Goal: Information Seeking & Learning: Check status

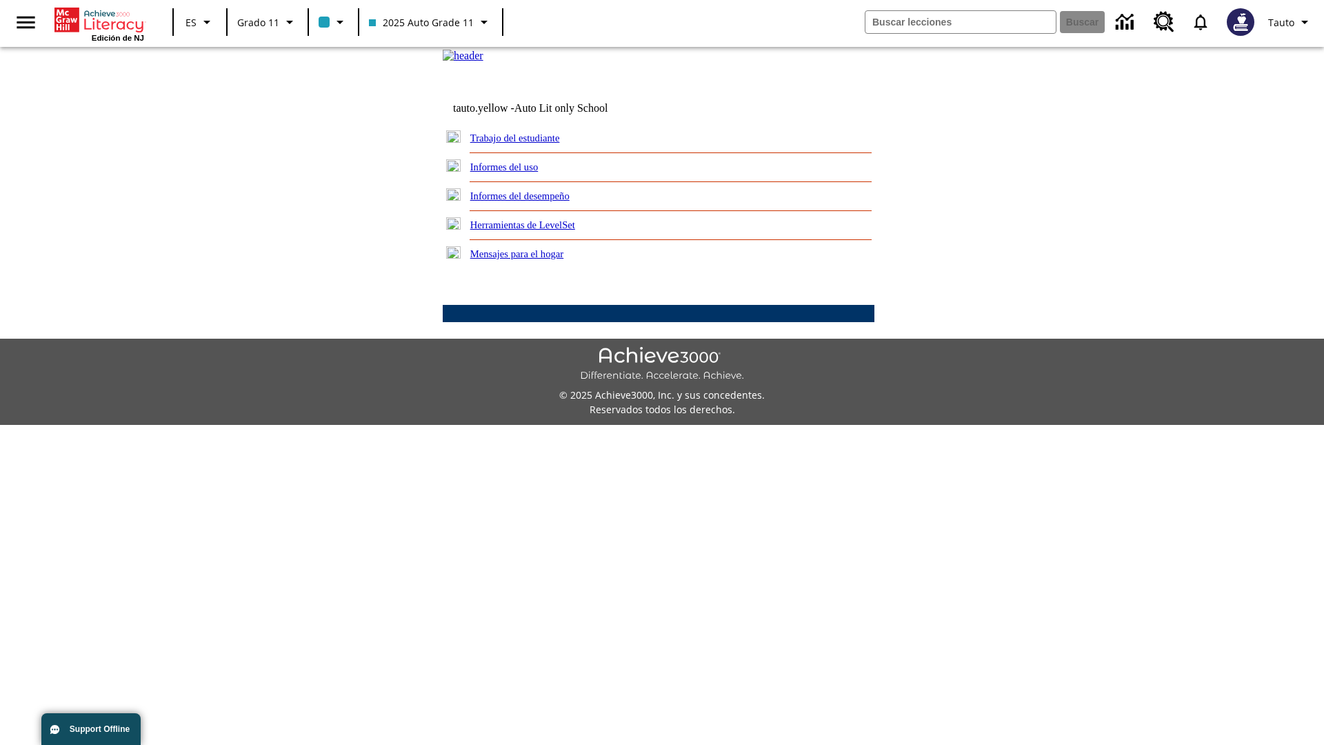
click at [515, 172] on link "Informes del uso" at bounding box center [504, 166] width 68 height 11
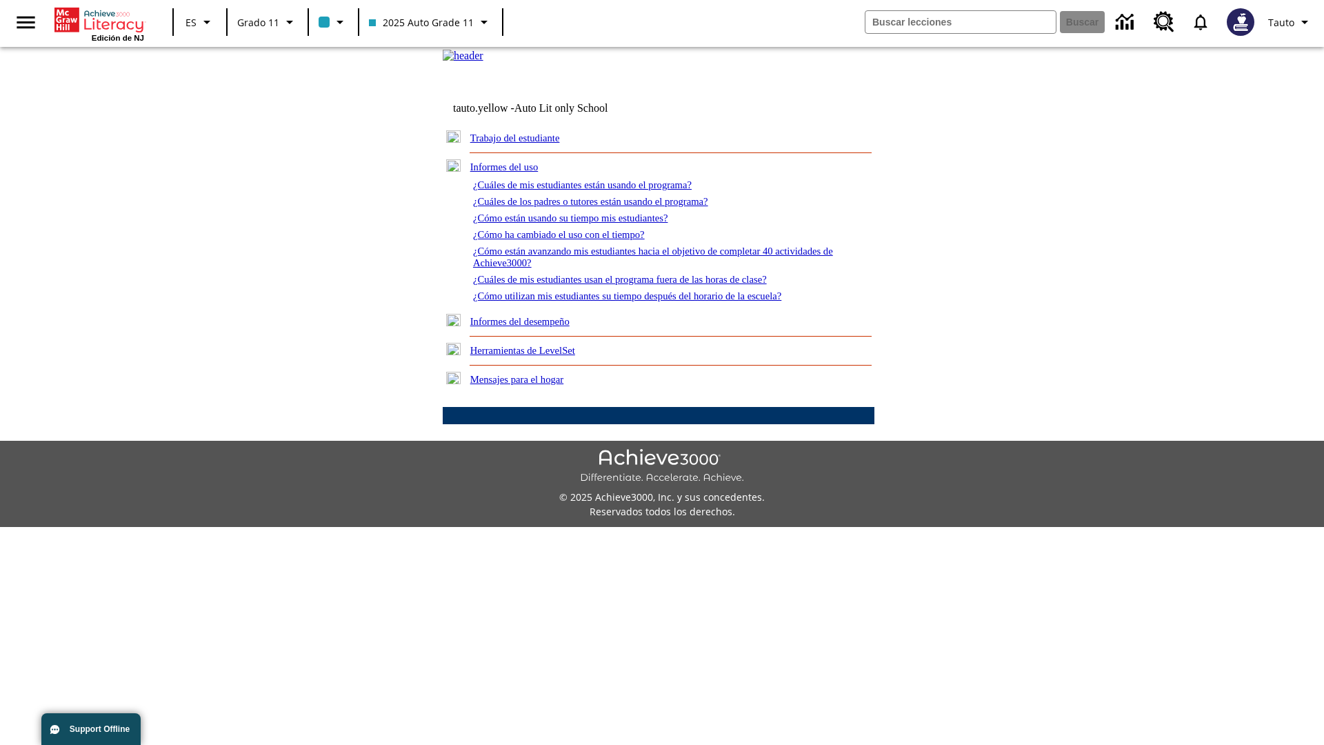
click at [601, 190] on link "¿Cuáles de mis estudiantes están usando el programa?" at bounding box center [582, 184] width 219 height 11
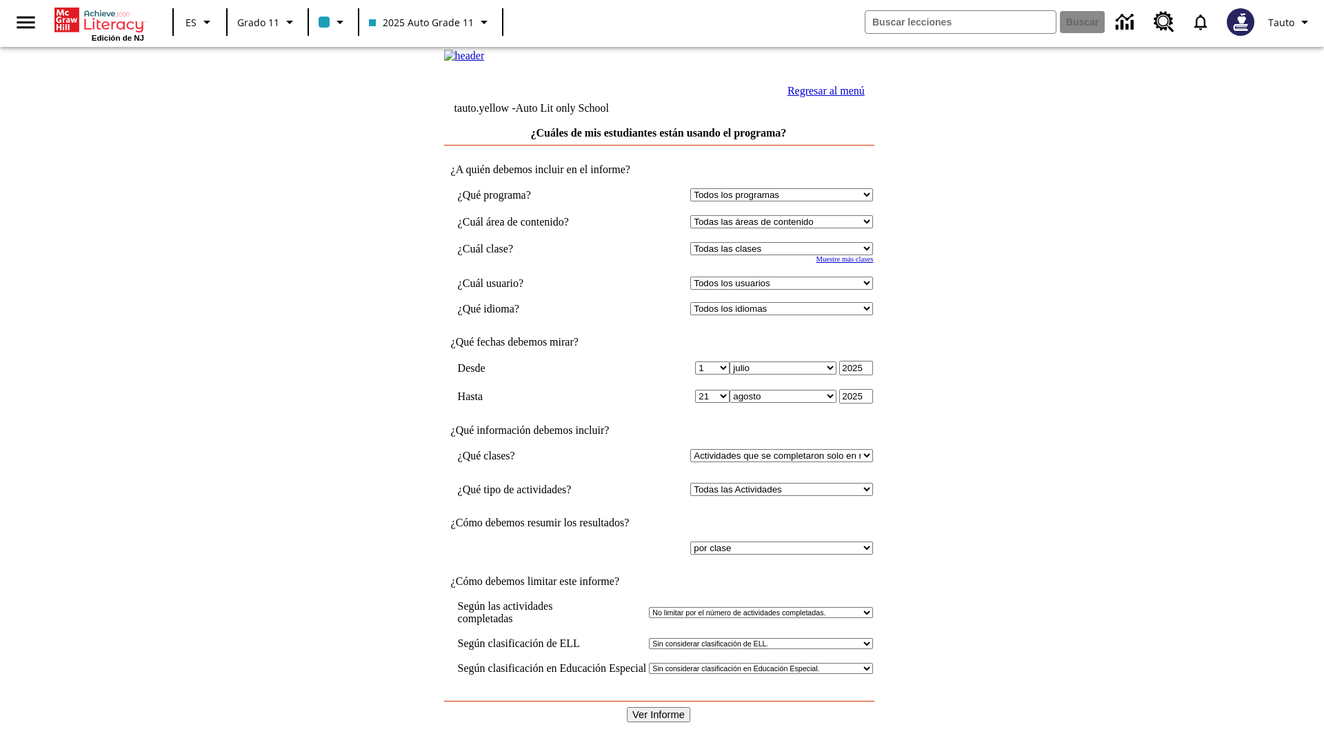
select select "11133141"
click at [785, 290] on select "Todos los usuarios Puma, Sautoen Puma, Sautoes Puma, Sautoss Twoclasses, Sautoe…" at bounding box center [781, 283] width 183 height 13
select select "21437114"
click at [659, 707] on input "Ver Informe" at bounding box center [658, 714] width 63 height 15
click at [823, 97] on link "Regresar al menú" at bounding box center [825, 91] width 77 height 12
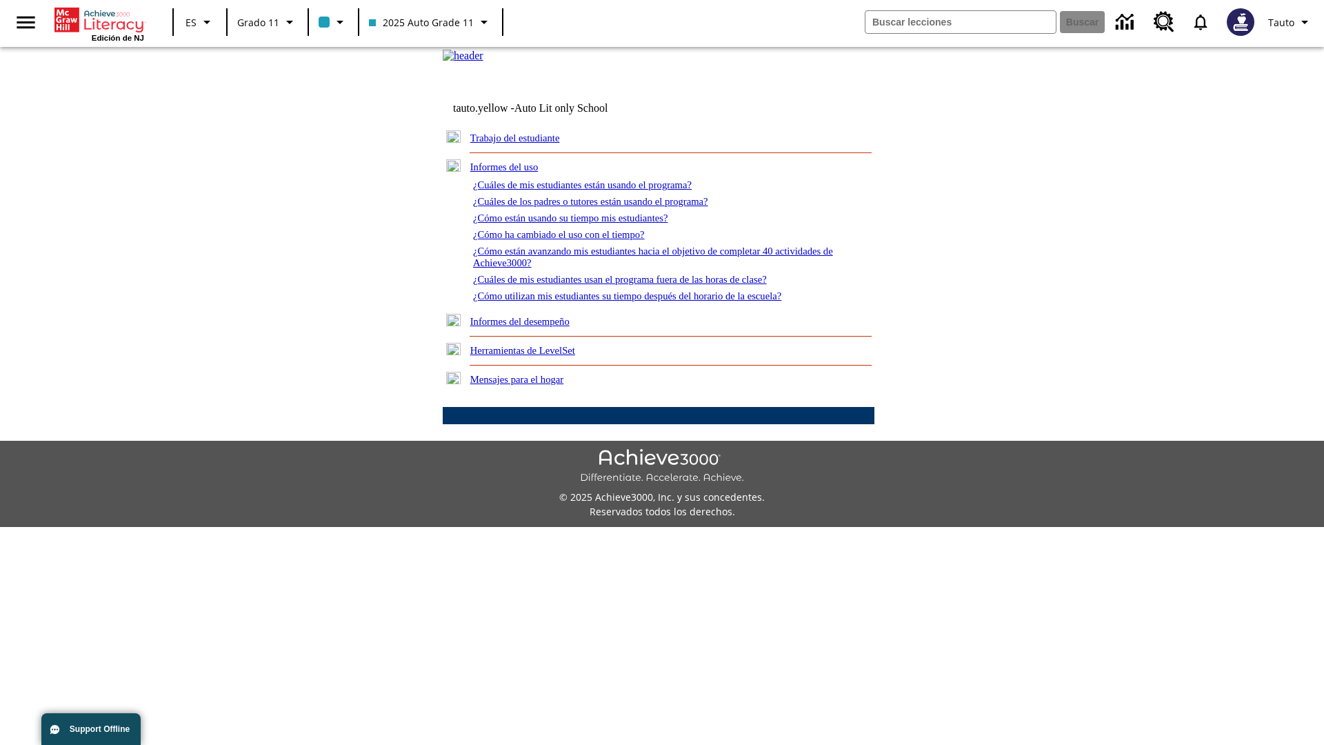
click at [610, 207] on link "¿Cuáles de los padres o tutores están usando el programa?" at bounding box center [590, 201] width 235 height 11
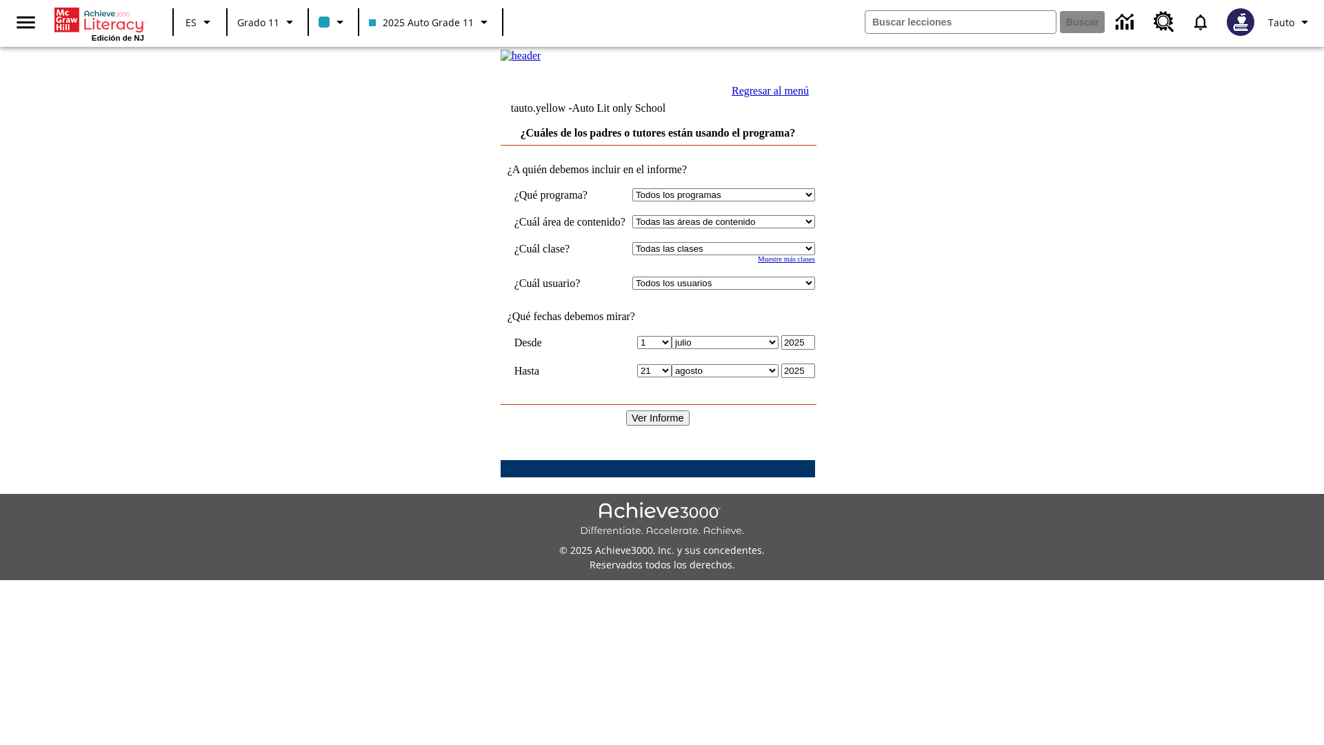
click at [737, 255] on select "Seleccionar una clase: Todas las clases 2025 Auto Grade 11 205 Auto Grade 11 Sa…" at bounding box center [723, 248] width 183 height 13
select select "11133141"
click at [737, 290] on select "Todos los usuarios Puma, Sautoen Puma, Sautoes Puma, Sautoss Twoclasses, Sautoe…" at bounding box center [723, 283] width 183 height 13
select select "21437114"
click at [659, 425] on input "Ver Informe" at bounding box center [657, 417] width 63 height 15
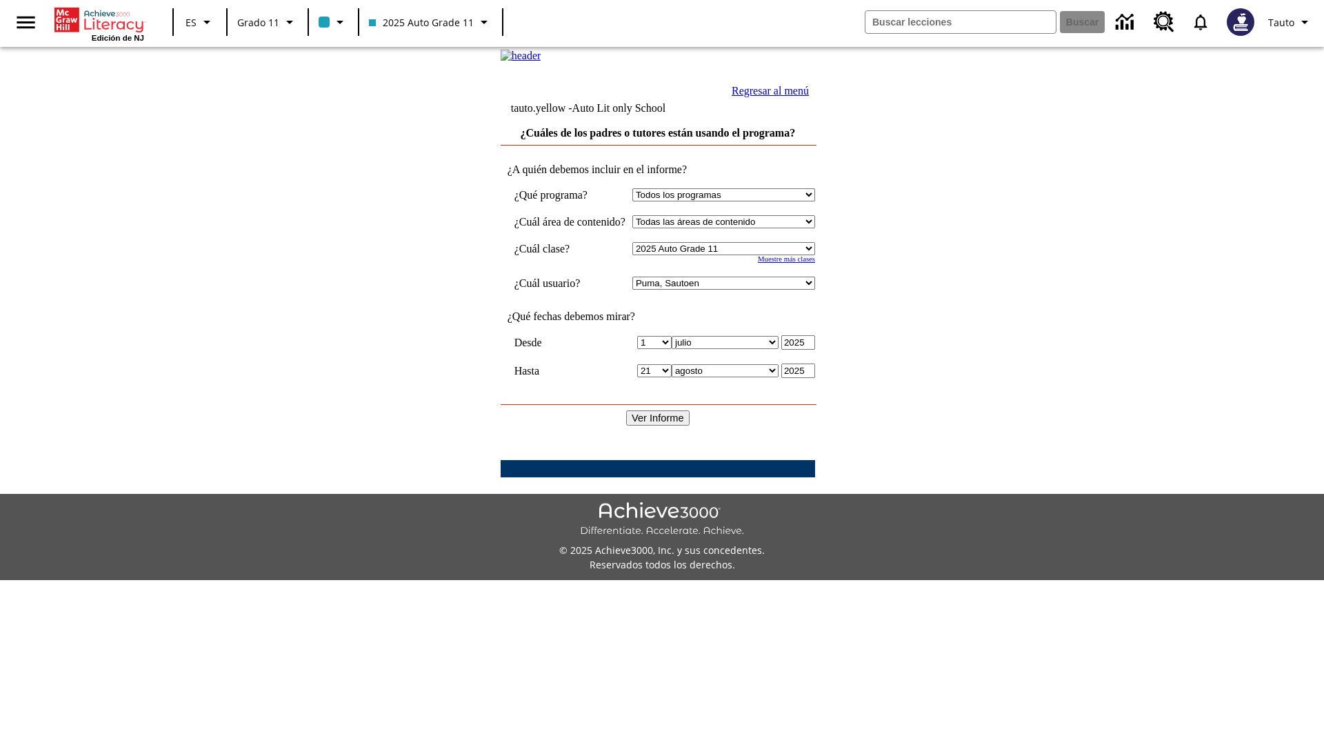
click at [809, 97] on link "Regresar al menú" at bounding box center [770, 91] width 77 height 12
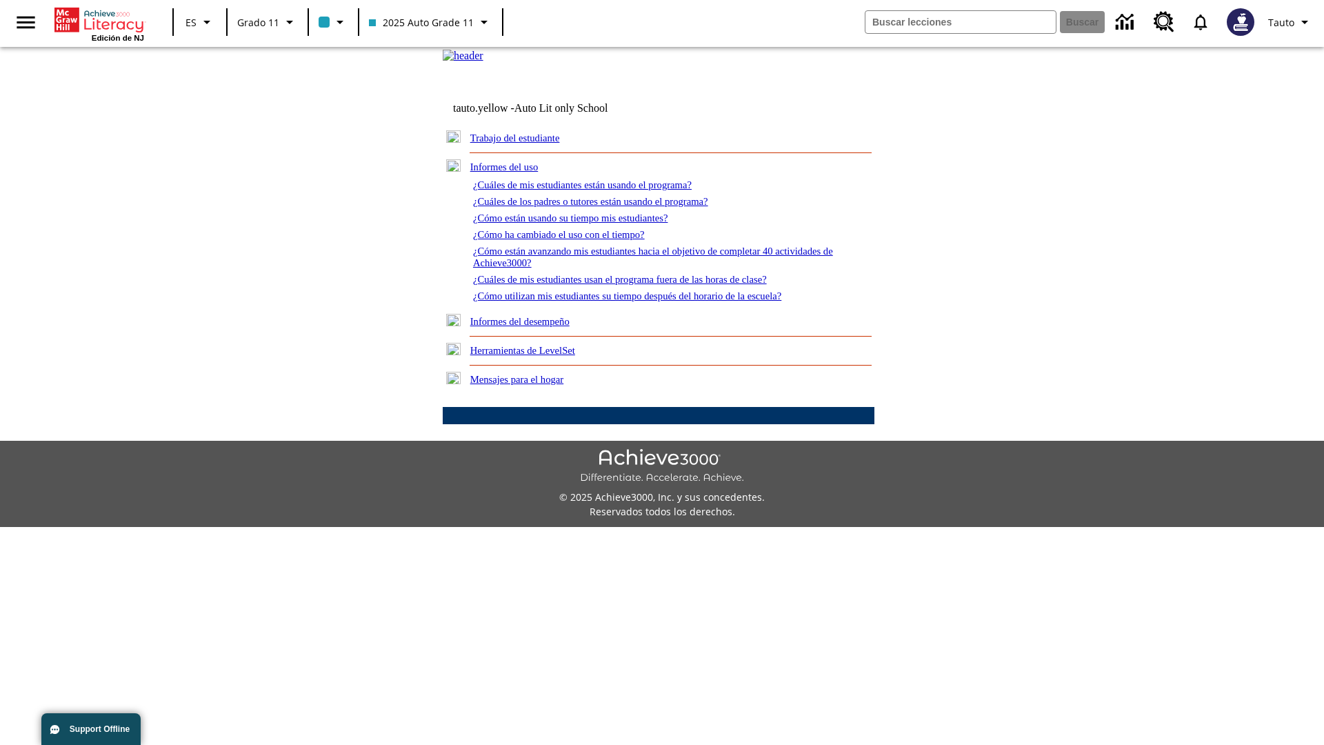
click at [587, 223] on link "¿Cómo están usando su tiempo mis estudiantes?" at bounding box center [570, 217] width 195 height 11
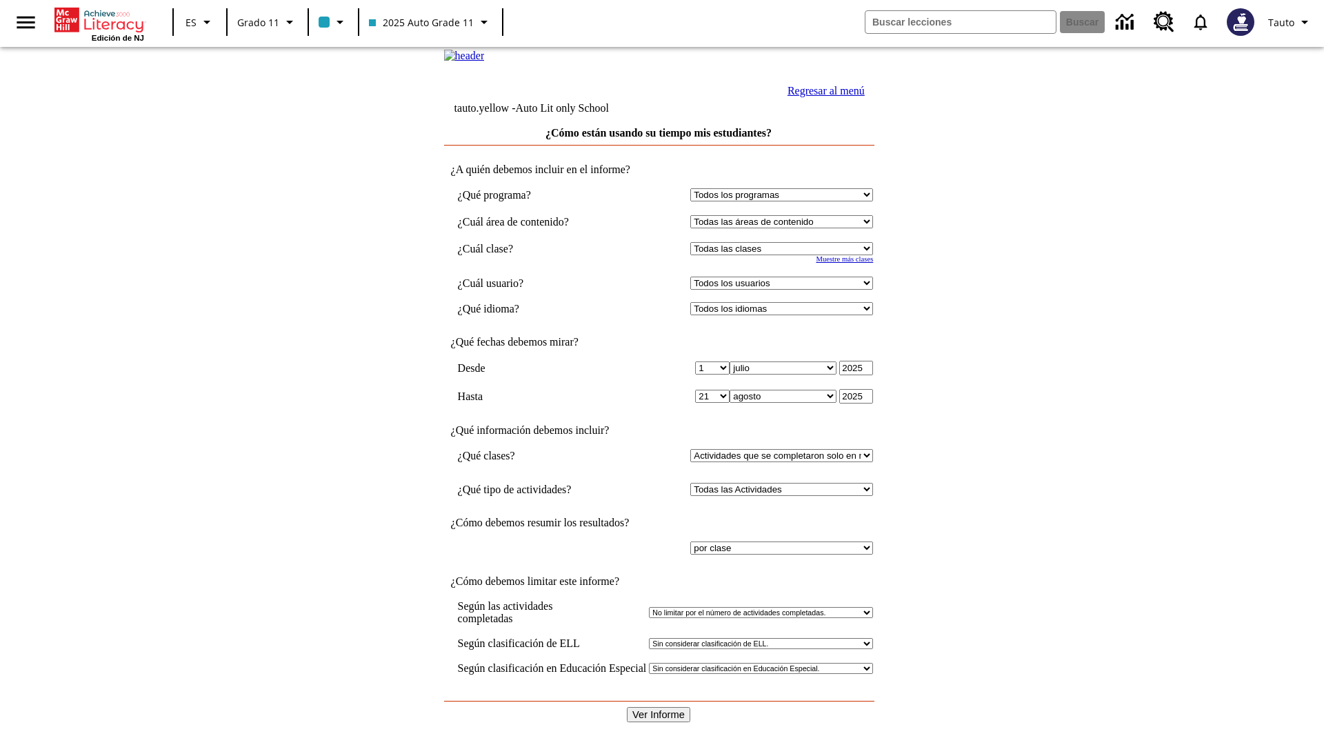
click at [785, 255] on select "Seleccionar una clase: Todas las clases 2025 Auto Grade 11 205 Auto Grade 11 Sa…" at bounding box center [781, 248] width 183 height 13
select select "11133141"
click at [785, 290] on select "Todos los usuarios Puma, Sautoen Puma, Sautoes Puma, Sautoss Twoclasses, Sautoe…" at bounding box center [781, 283] width 183 height 13
select select "21437114"
click at [659, 707] on input "Ver Informe" at bounding box center [658, 714] width 63 height 15
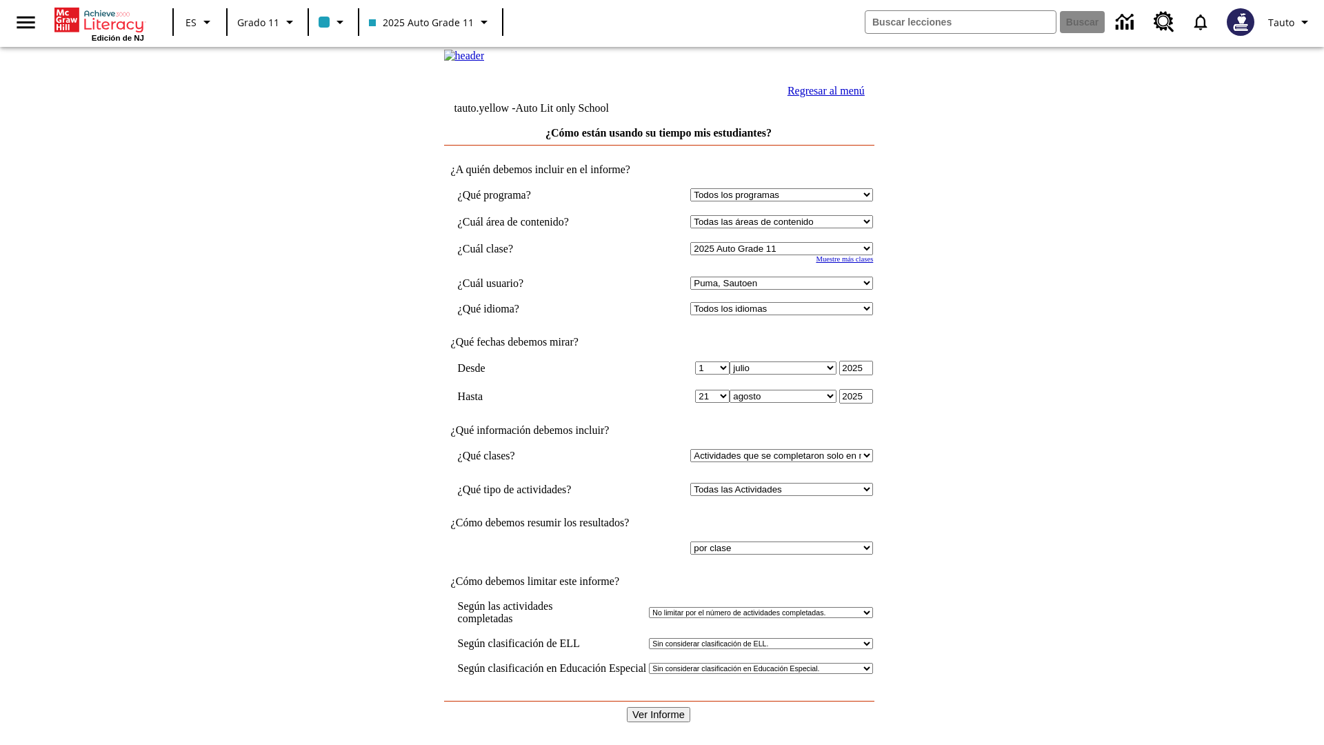
click at [823, 97] on link "Regresar al menú" at bounding box center [825, 91] width 77 height 12
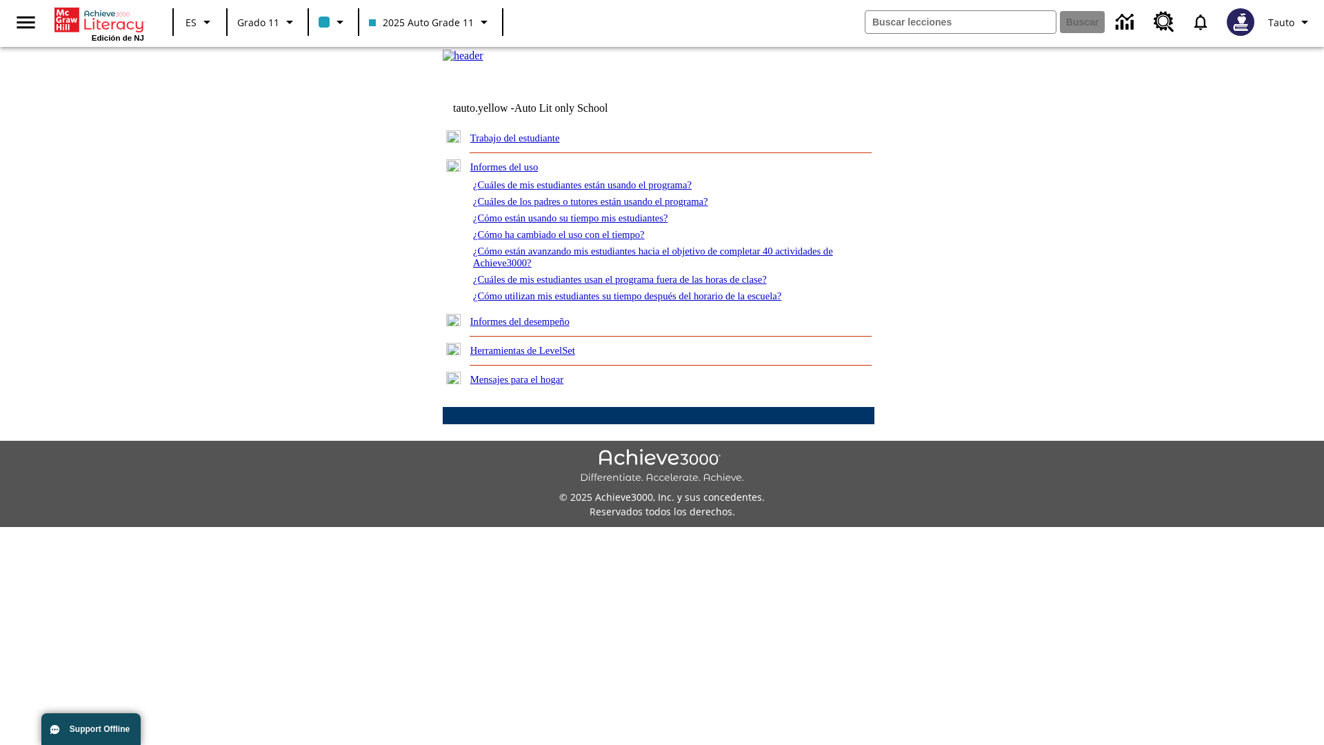
click at [571, 240] on link "¿Cómo ha cambiado el uso con el tiempo?" at bounding box center [559, 234] width 172 height 11
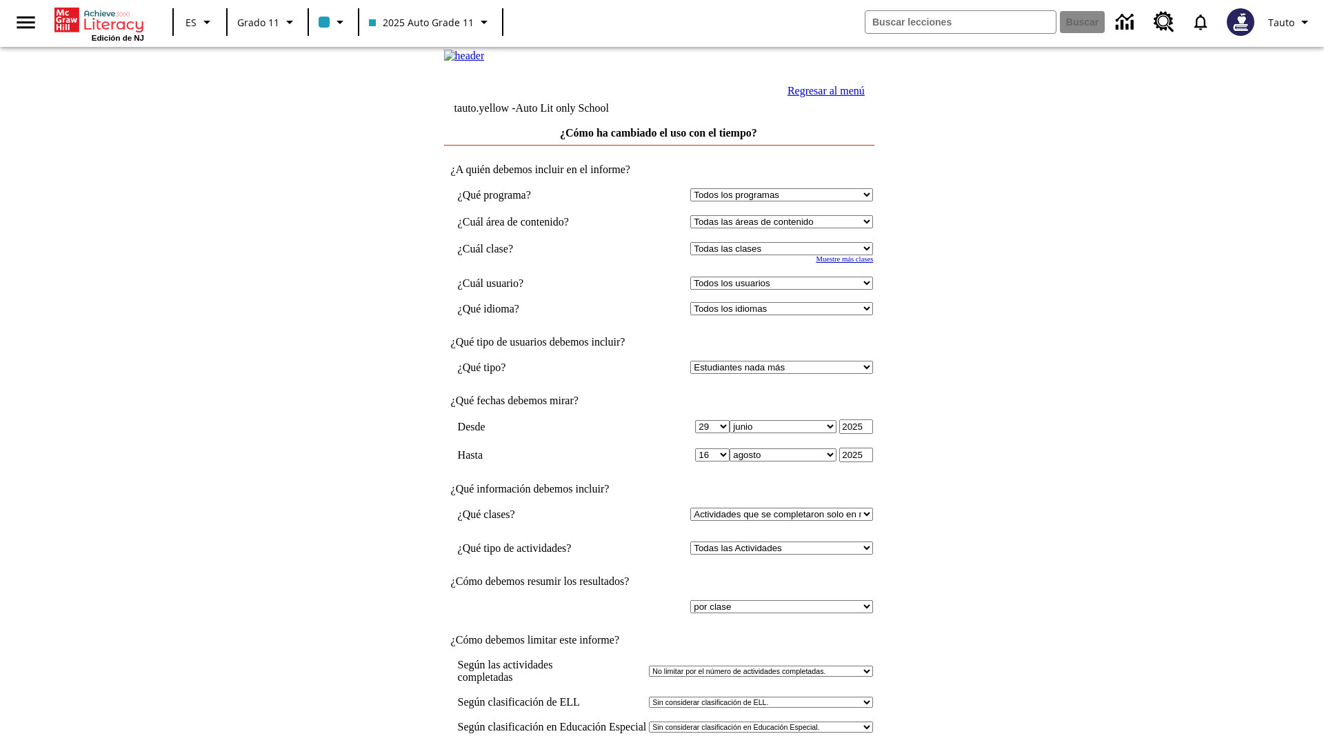
click at [785, 255] on select "Seleccionar una clase: Todas las clases 2025 Auto Grade 11 205 Auto Grade 11 Sa…" at bounding box center [781, 248] width 183 height 13
select select "11133141"
select select "21437114"
click at [823, 97] on link "Regresar al menú" at bounding box center [825, 91] width 77 height 12
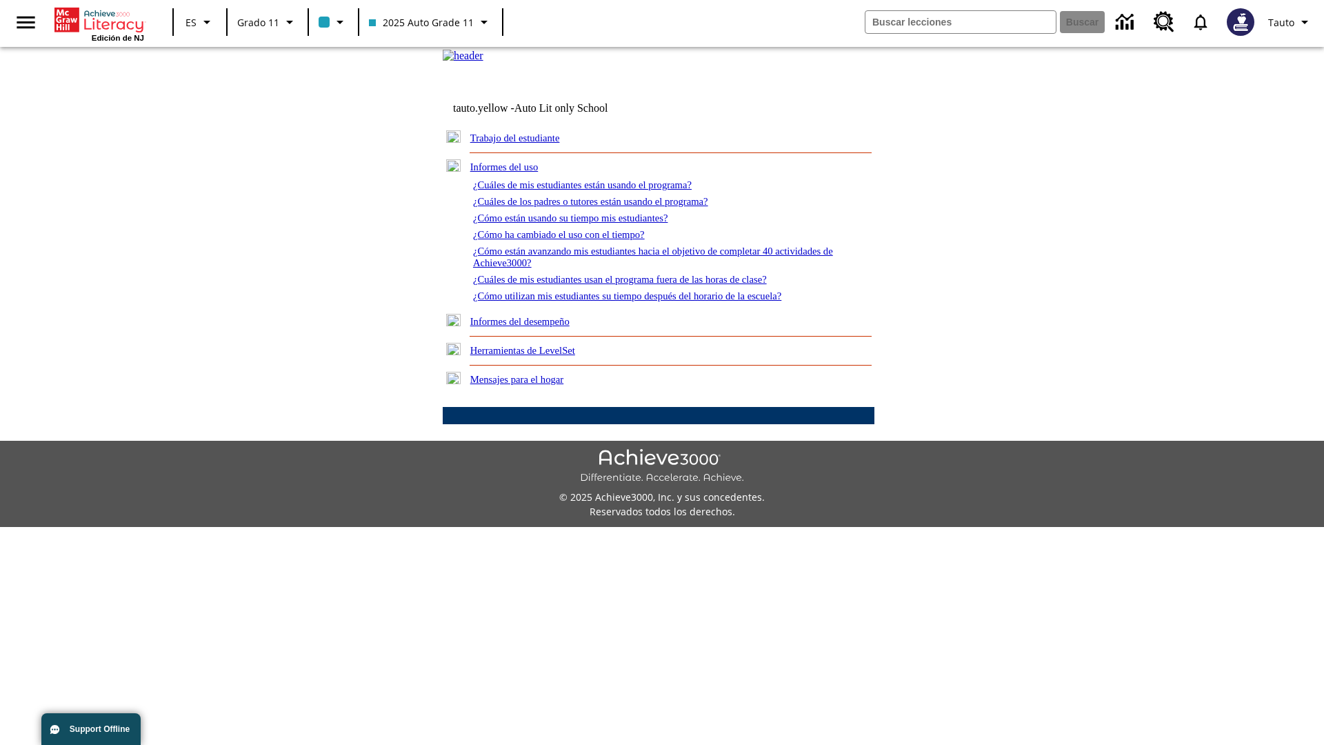
click at [647, 268] on link "¿Cómo están avanzando mis estudiantes hacia el objetivo de completar 40 activid…" at bounding box center [653, 256] width 360 height 23
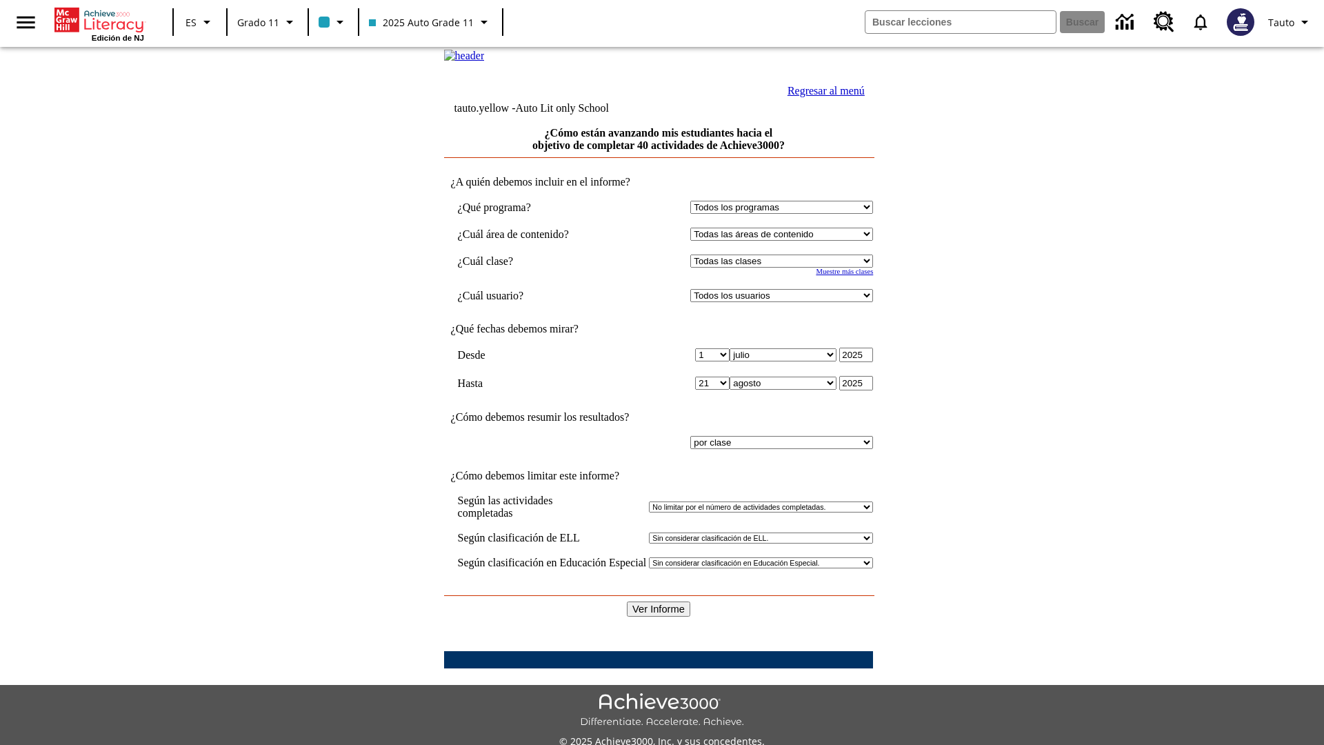
select select "11133141"
select select "21437114"
click at [659, 601] on input "Ver Informe" at bounding box center [658, 608] width 63 height 15
click at [823, 97] on link "Regresar al menú" at bounding box center [825, 91] width 77 height 12
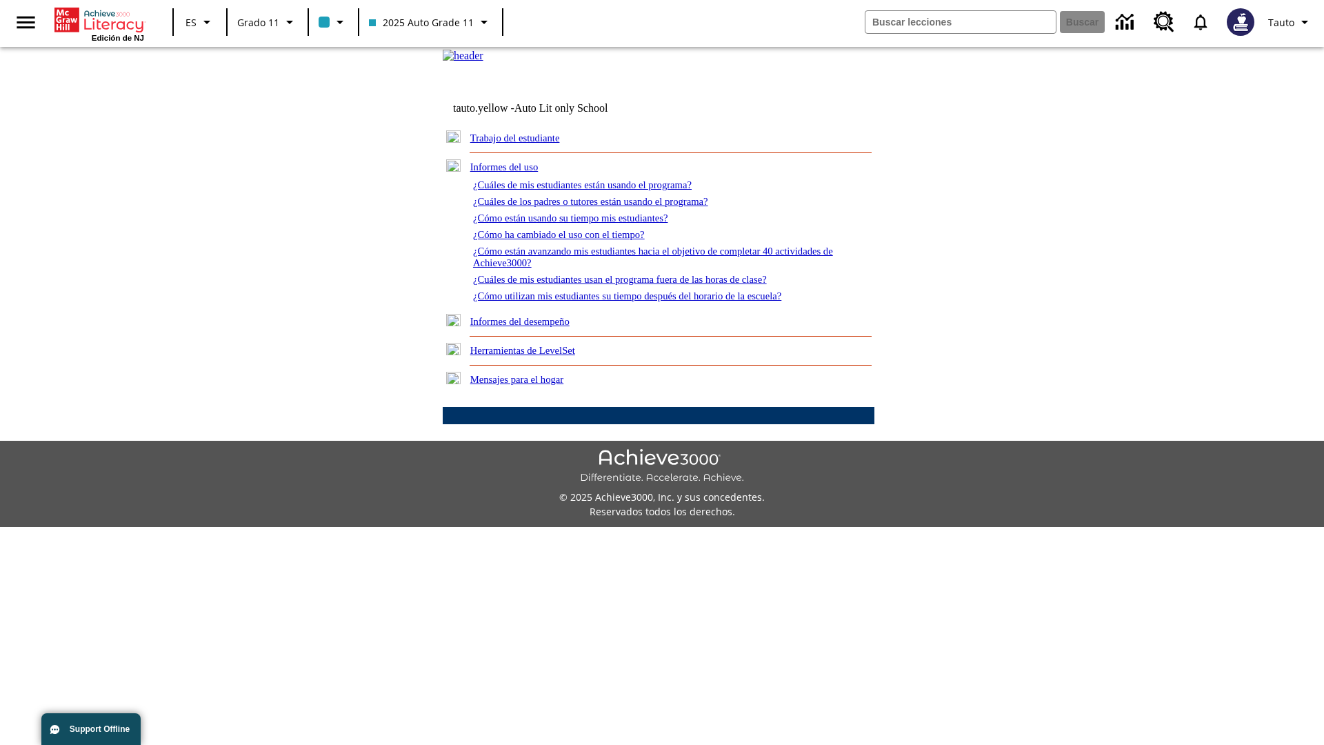
click at [645, 285] on link "¿Cuáles de mis estudiantes usan el programa fuera de las horas de clase?" at bounding box center [620, 279] width 294 height 11
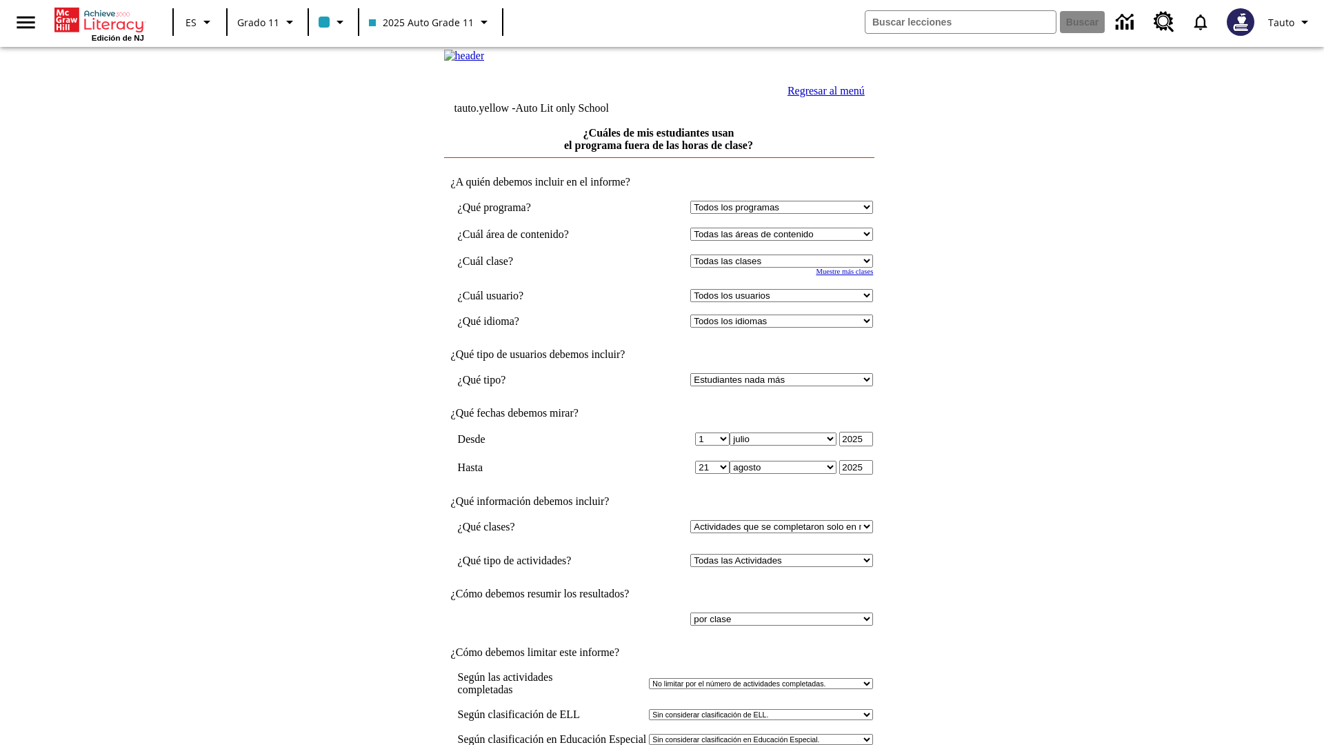
select select "11133141"
click at [785, 302] on select "Todos los usuarios Puma, Sautoen Puma, Sautoes Puma, Sautoss Twoclasses, Sautoe…" at bounding box center [781, 295] width 183 height 13
select select "21437114"
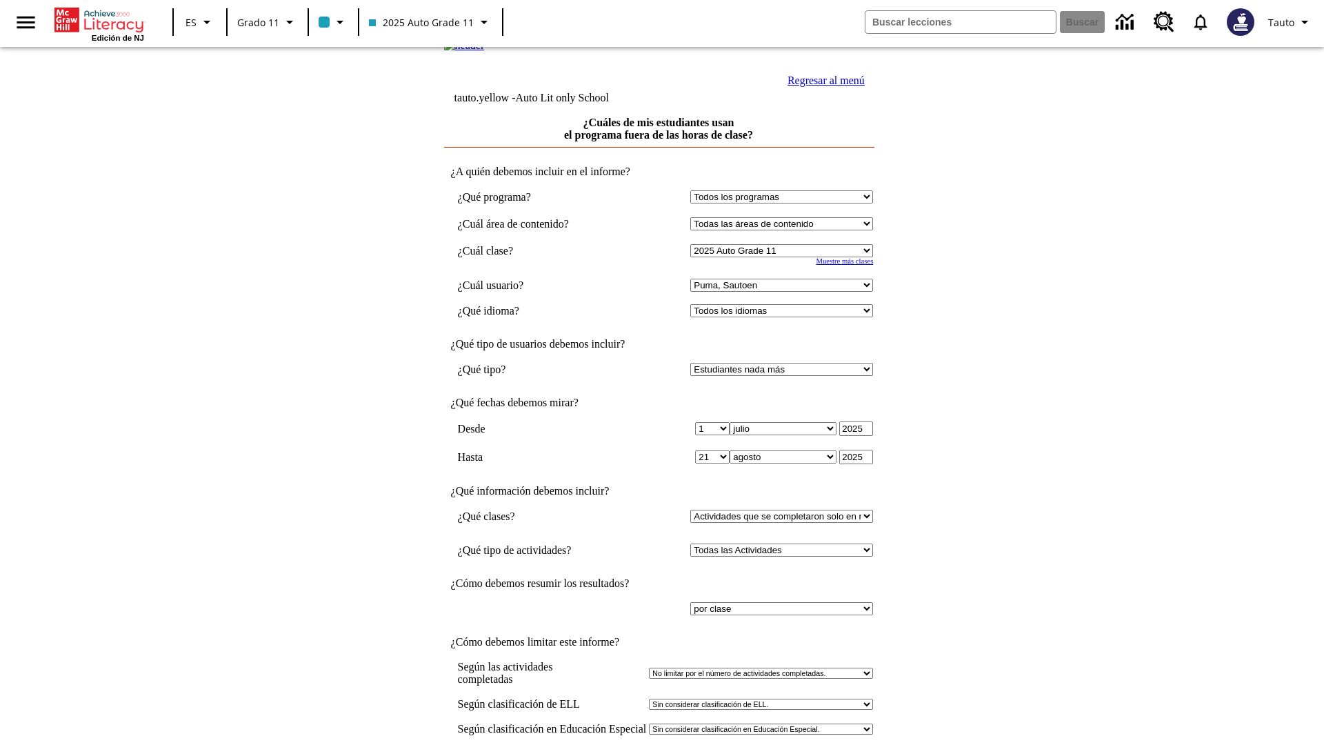
click at [823, 86] on link "Regresar al menú" at bounding box center [825, 80] width 77 height 12
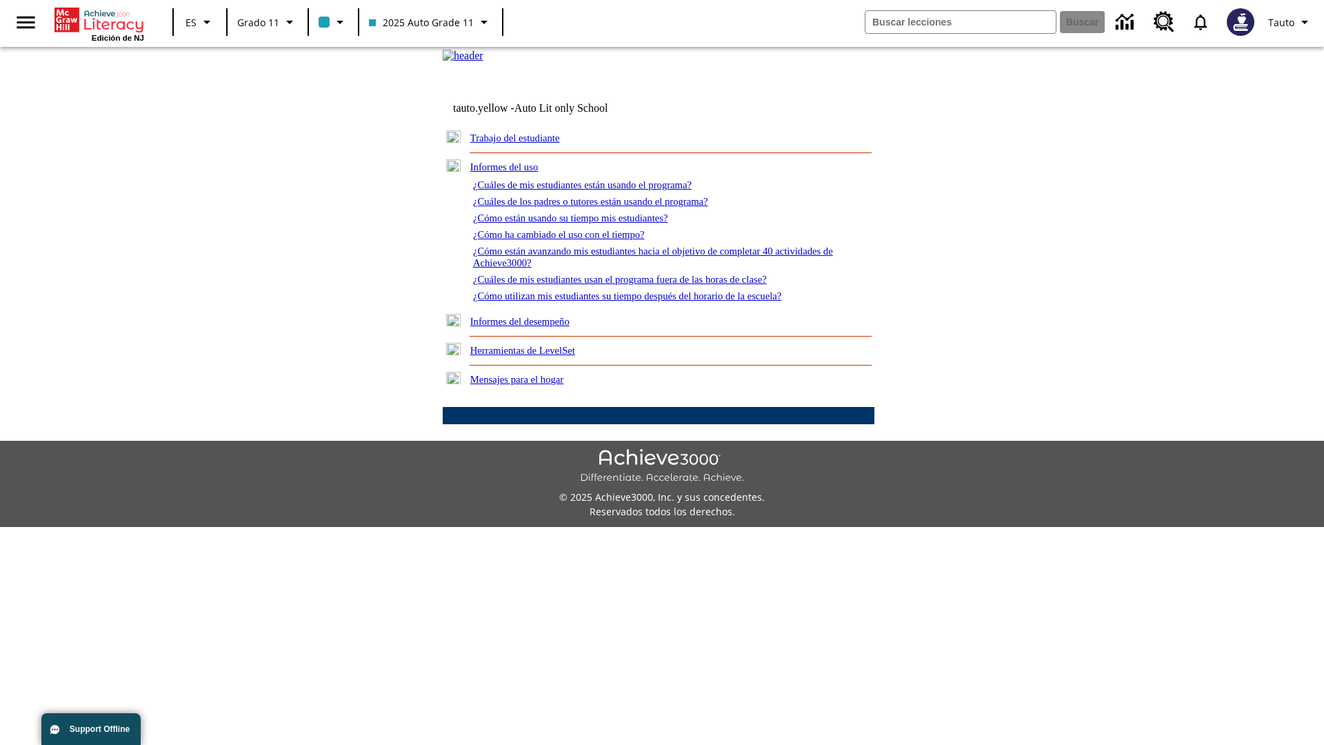
click at [651, 301] on link "¿Cómo utilizan mis estudiantes su tiempo después del horario de la escuela?" at bounding box center [627, 295] width 308 height 11
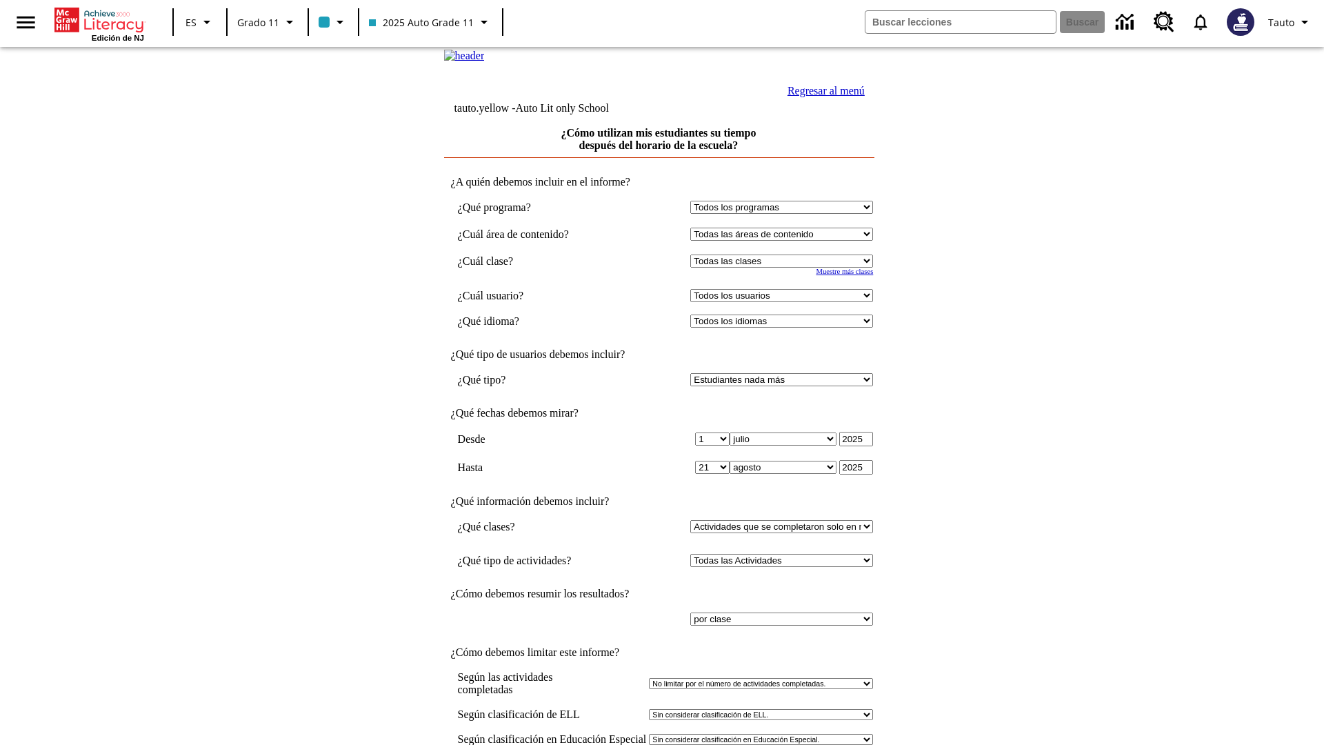
select select "11133141"
click at [785, 302] on select "Todos los usuarios Puma, Sautoen Puma, Sautoes Puma, Sautoss Twoclasses, Sautoe…" at bounding box center [781, 295] width 183 height 13
select select "21437114"
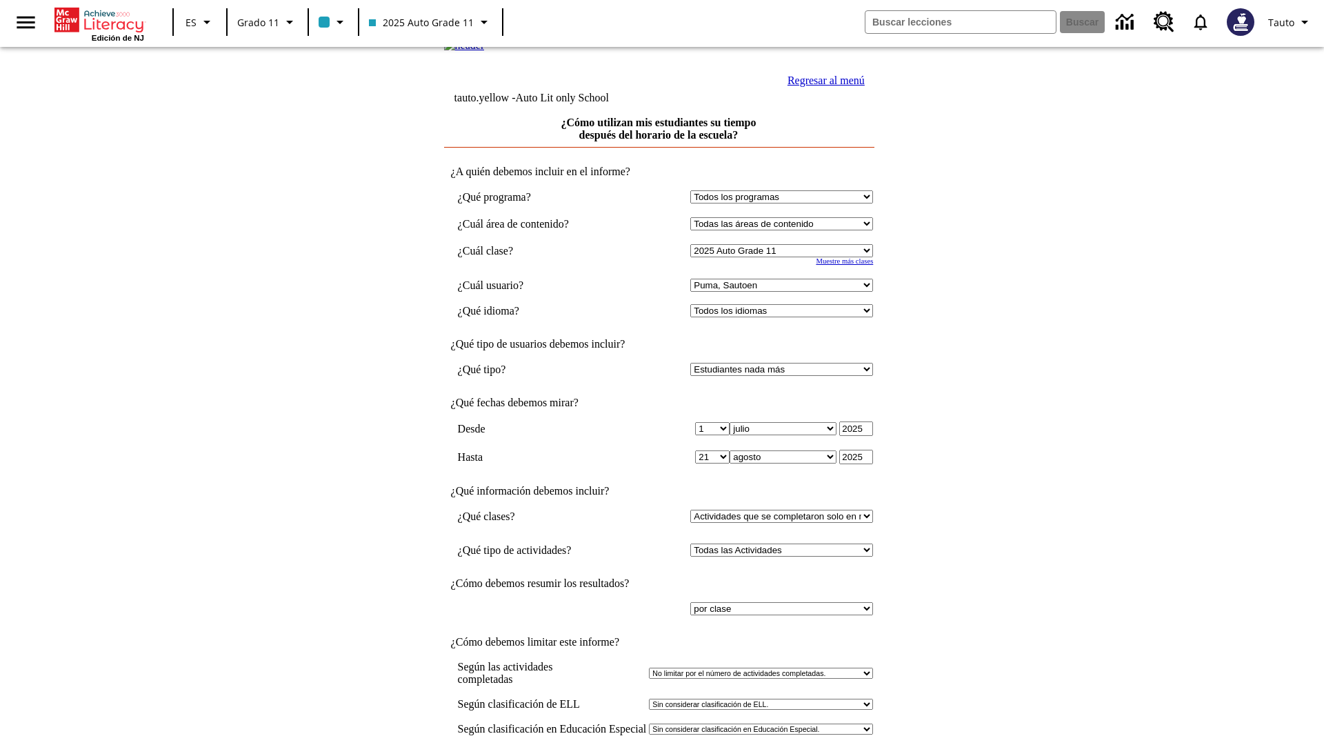
click at [823, 86] on link "Regresar al menú" at bounding box center [825, 80] width 77 height 12
